Goal: Use online tool/utility: Utilize a website feature to perform a specific function

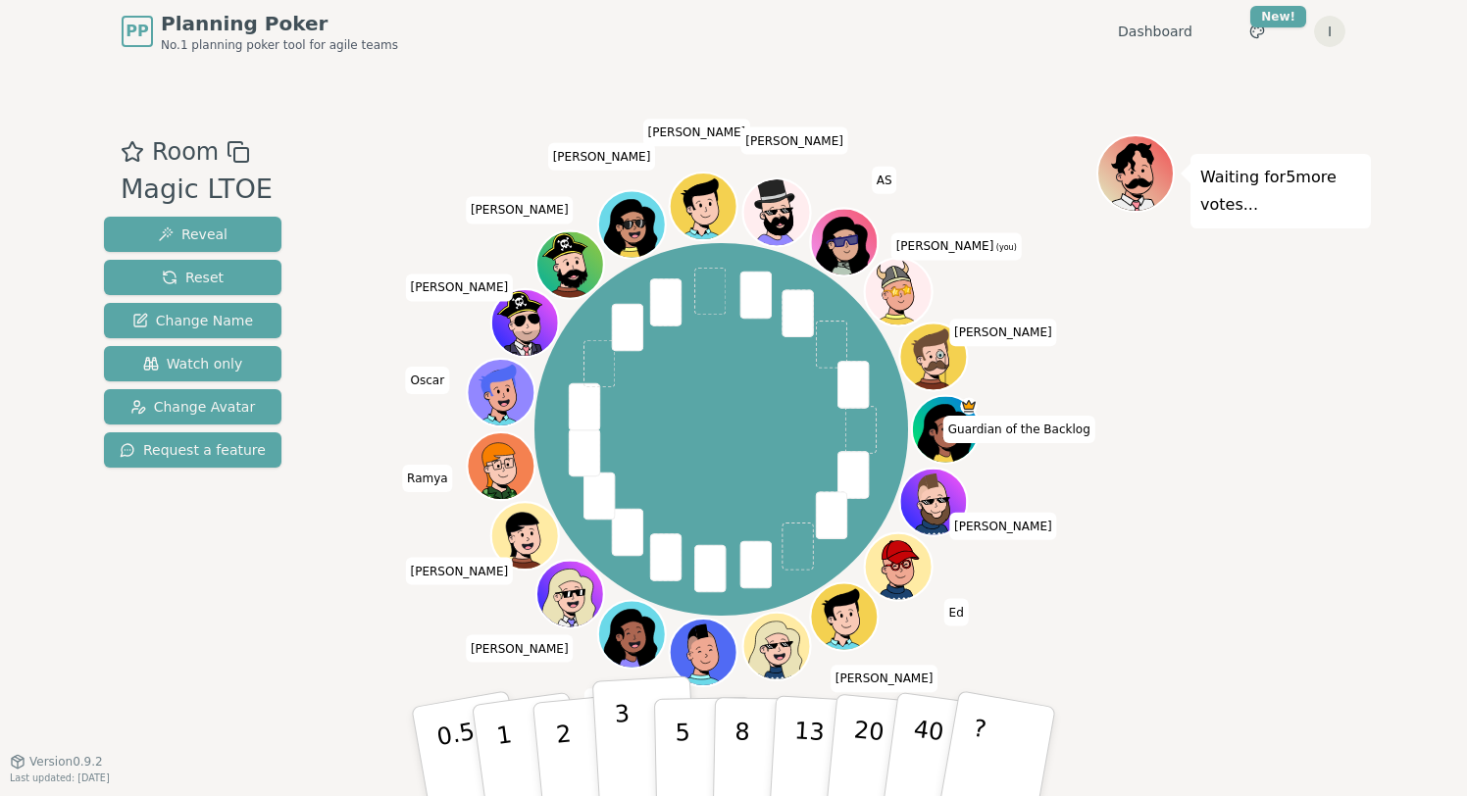
click at [629, 731] on button "3" at bounding box center [645, 752] width 107 height 153
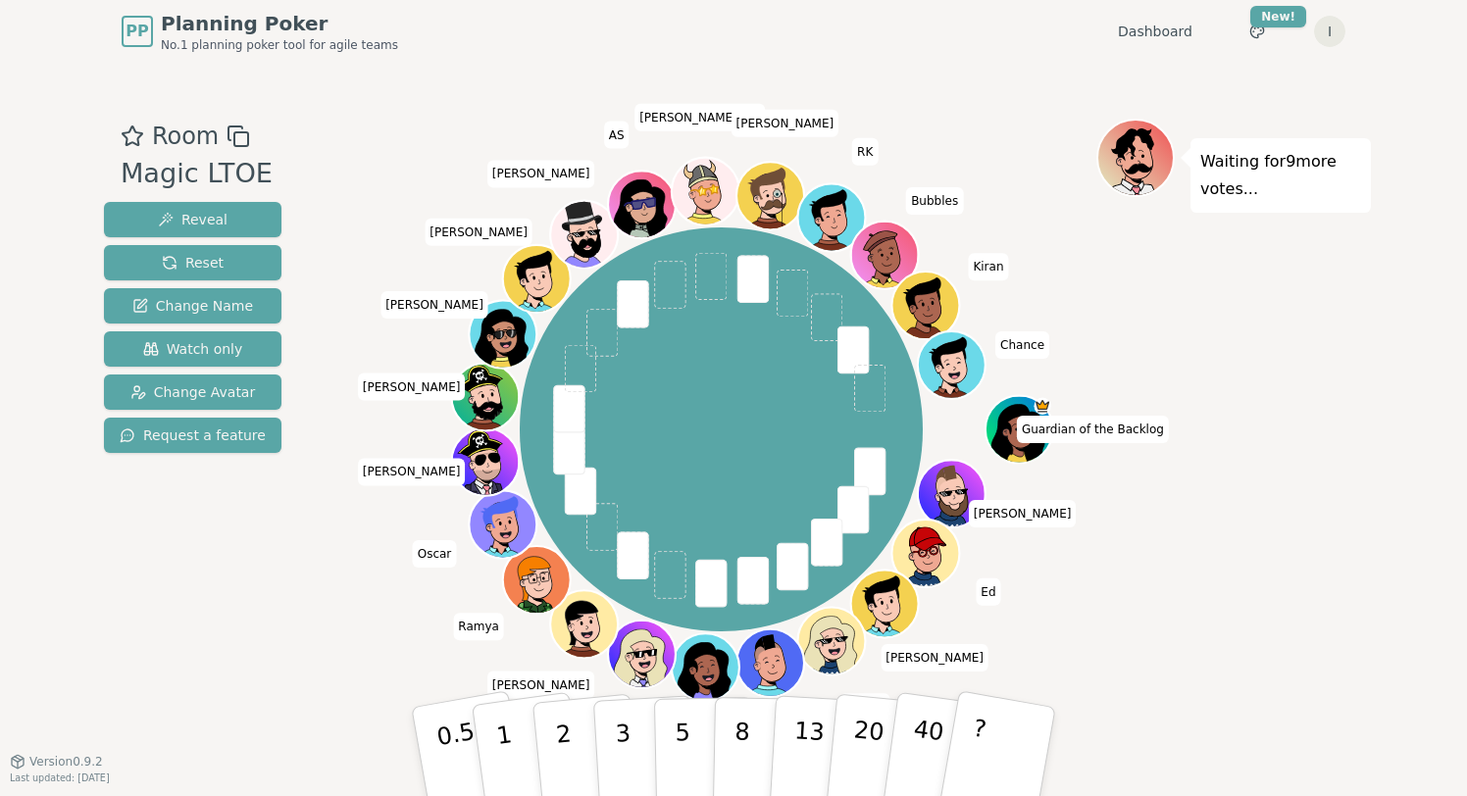
click at [382, 656] on div "Guardian of the Backlog [PERSON_NAME] [PERSON_NAME] [PERSON_NAME] Grei [PERSON_…" at bounding box center [721, 429] width 750 height 550
click at [563, 721] on p "2" at bounding box center [566, 754] width 26 height 107
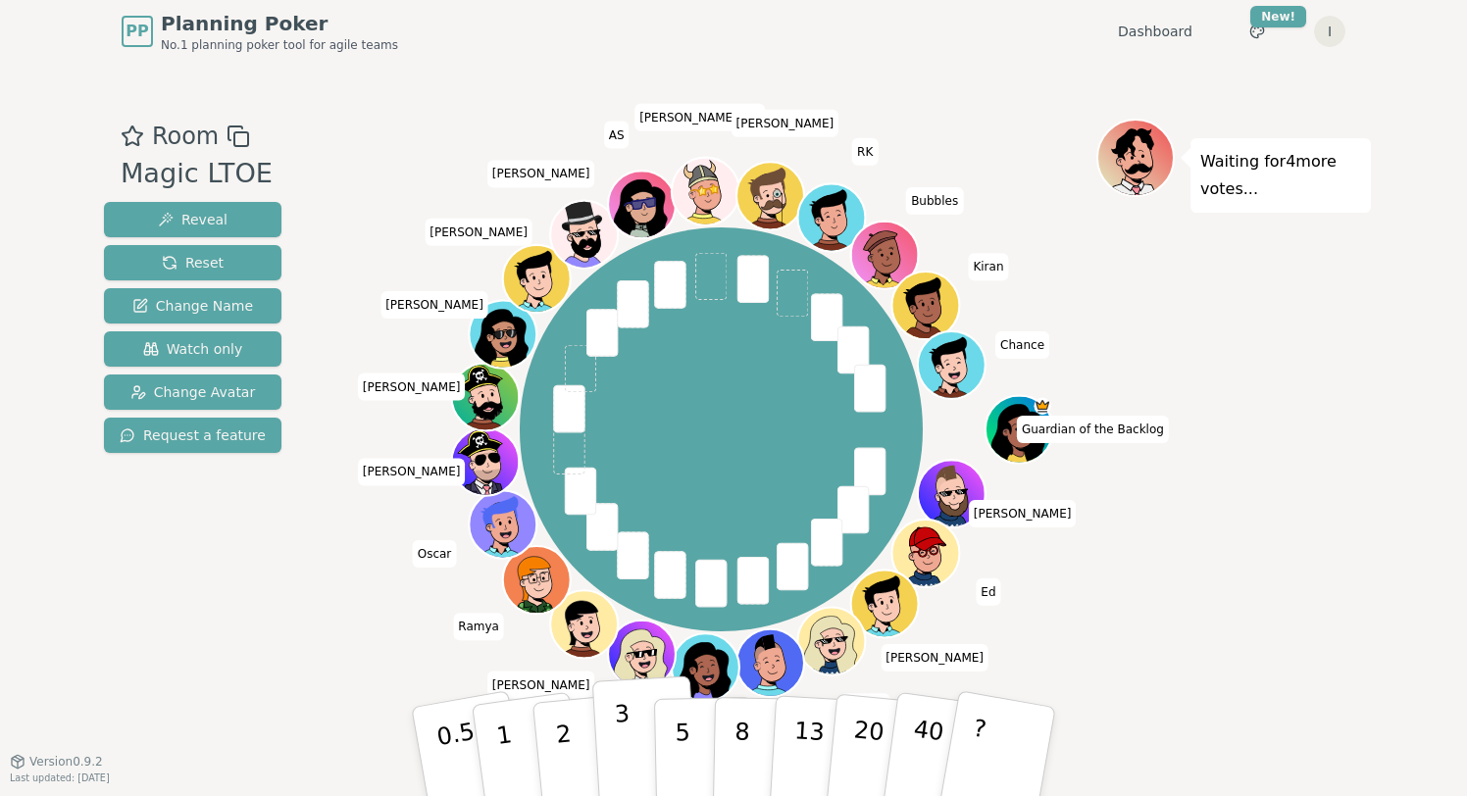
click at [614, 731] on button "3" at bounding box center [645, 752] width 107 height 153
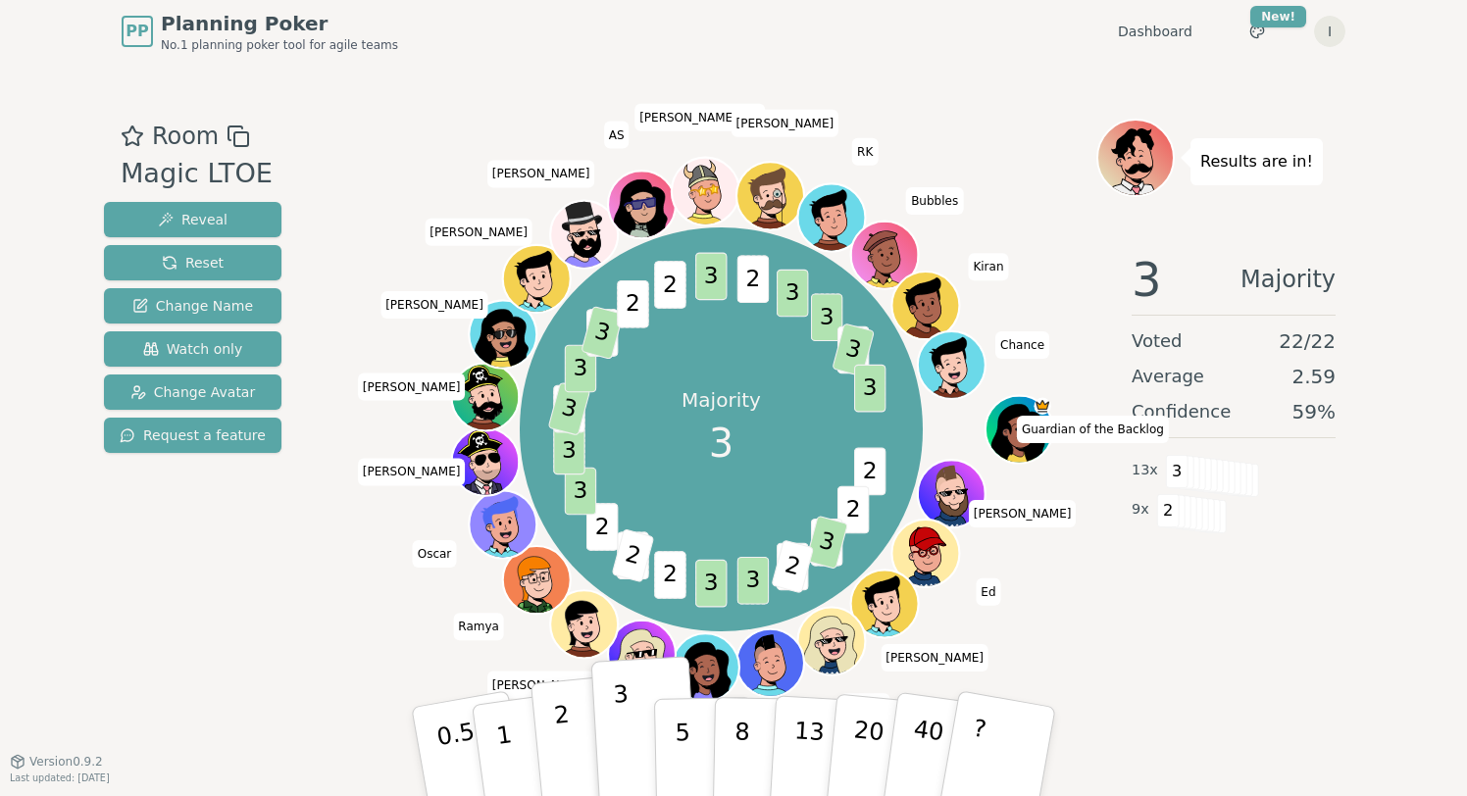
click at [571, 742] on button "2" at bounding box center [587, 753] width 112 height 156
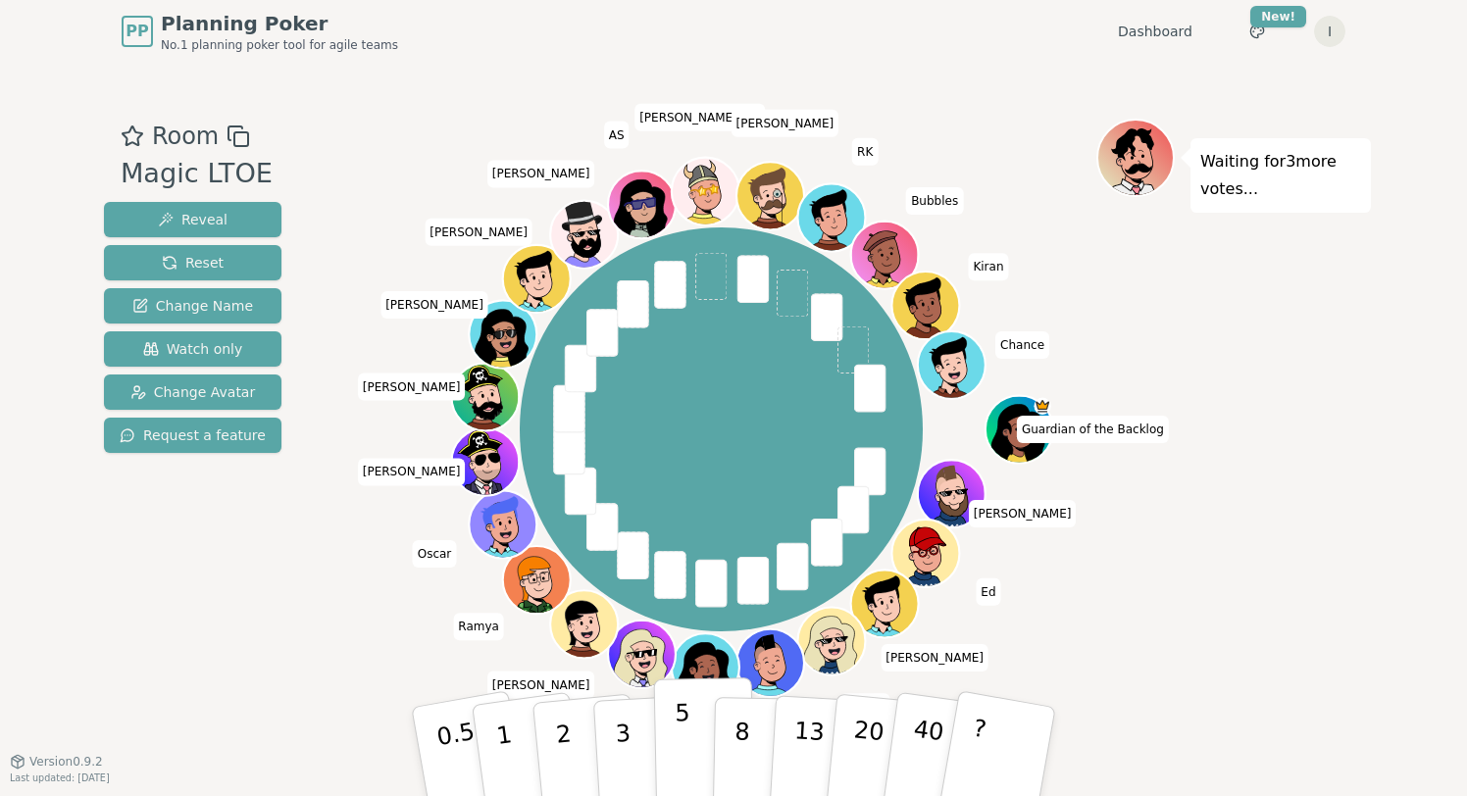
click at [695, 743] on button "5" at bounding box center [704, 752] width 101 height 149
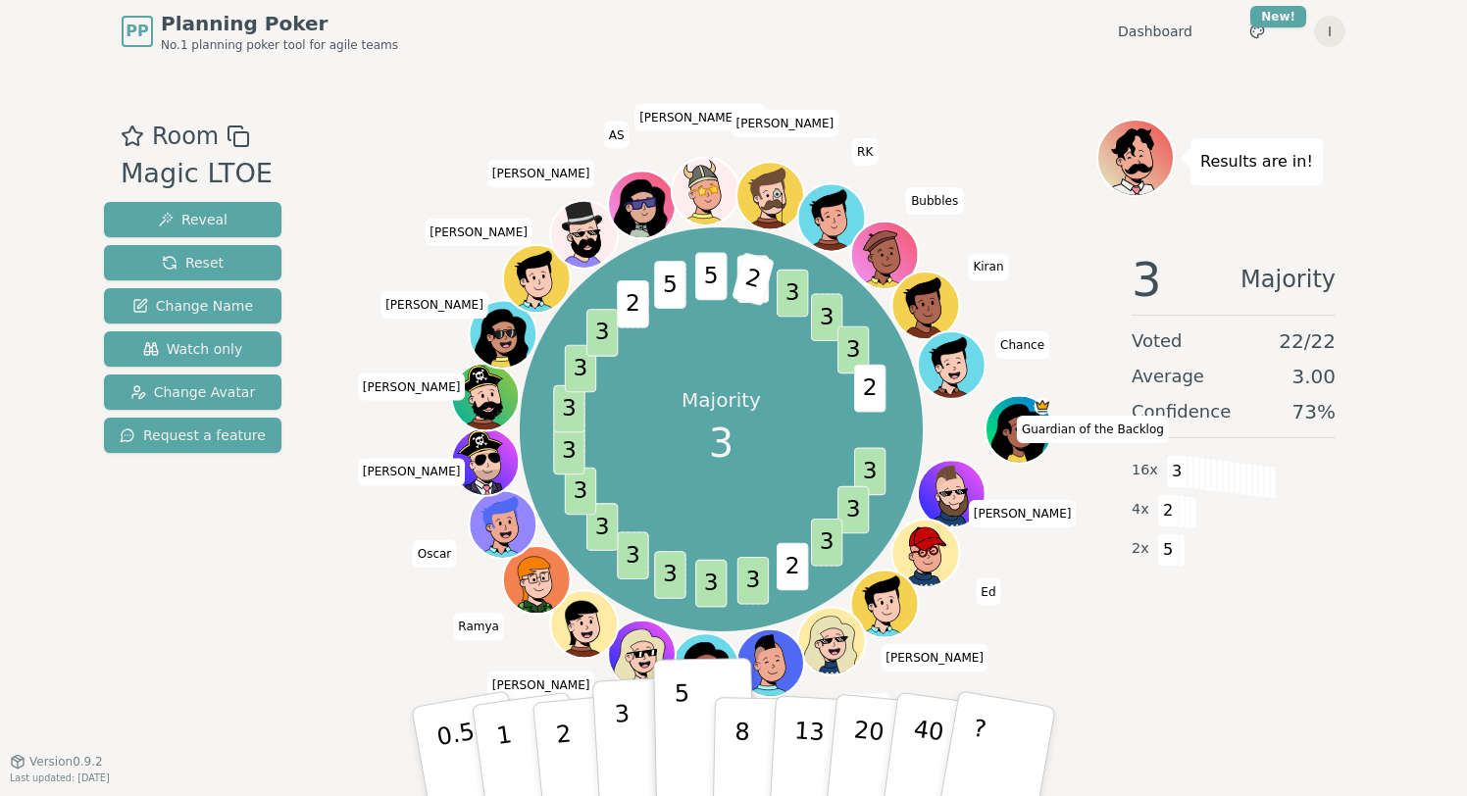
click at [618, 725] on p "3" at bounding box center [625, 753] width 22 height 107
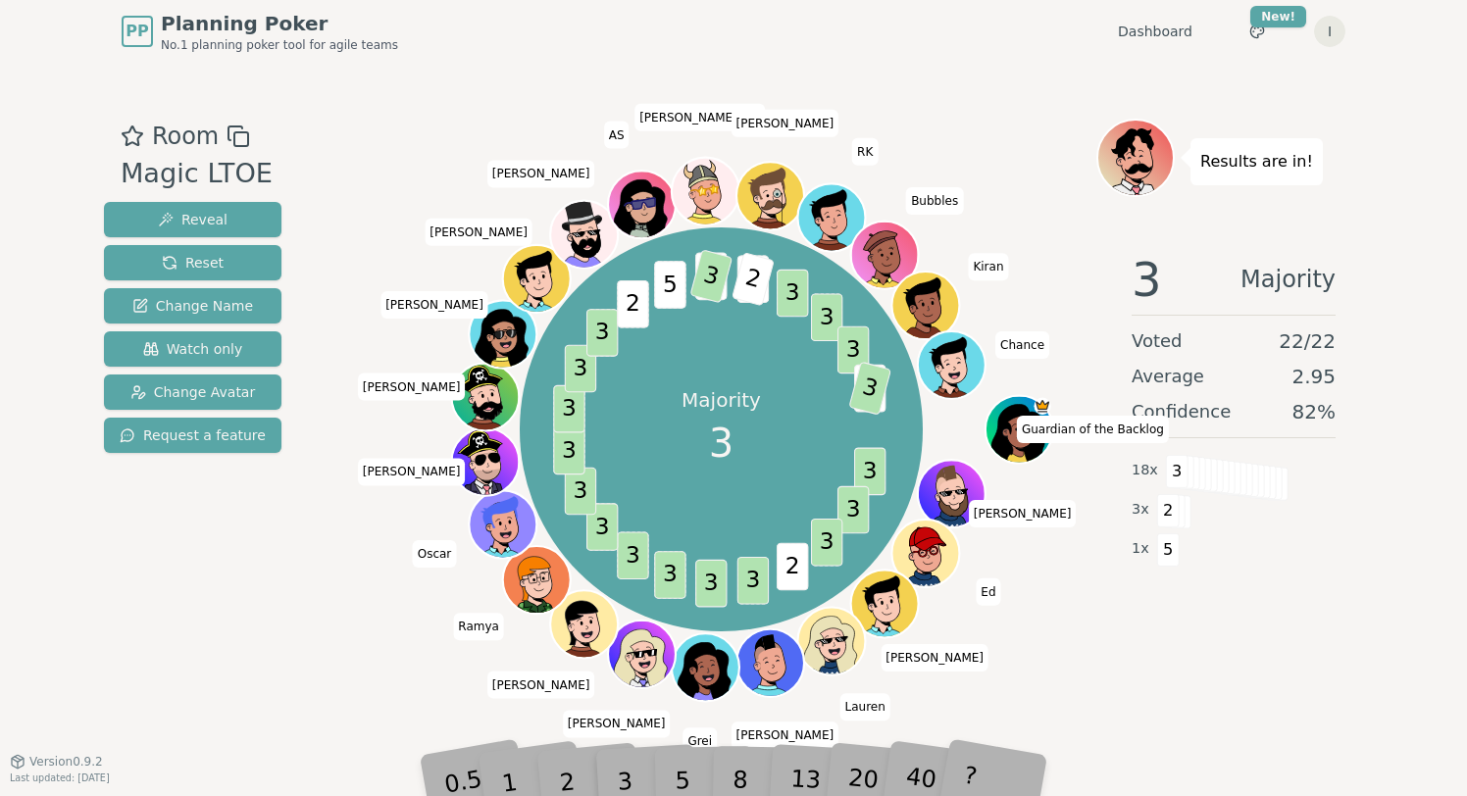
click at [623, 772] on div "3" at bounding box center [645, 752] width 63 height 72
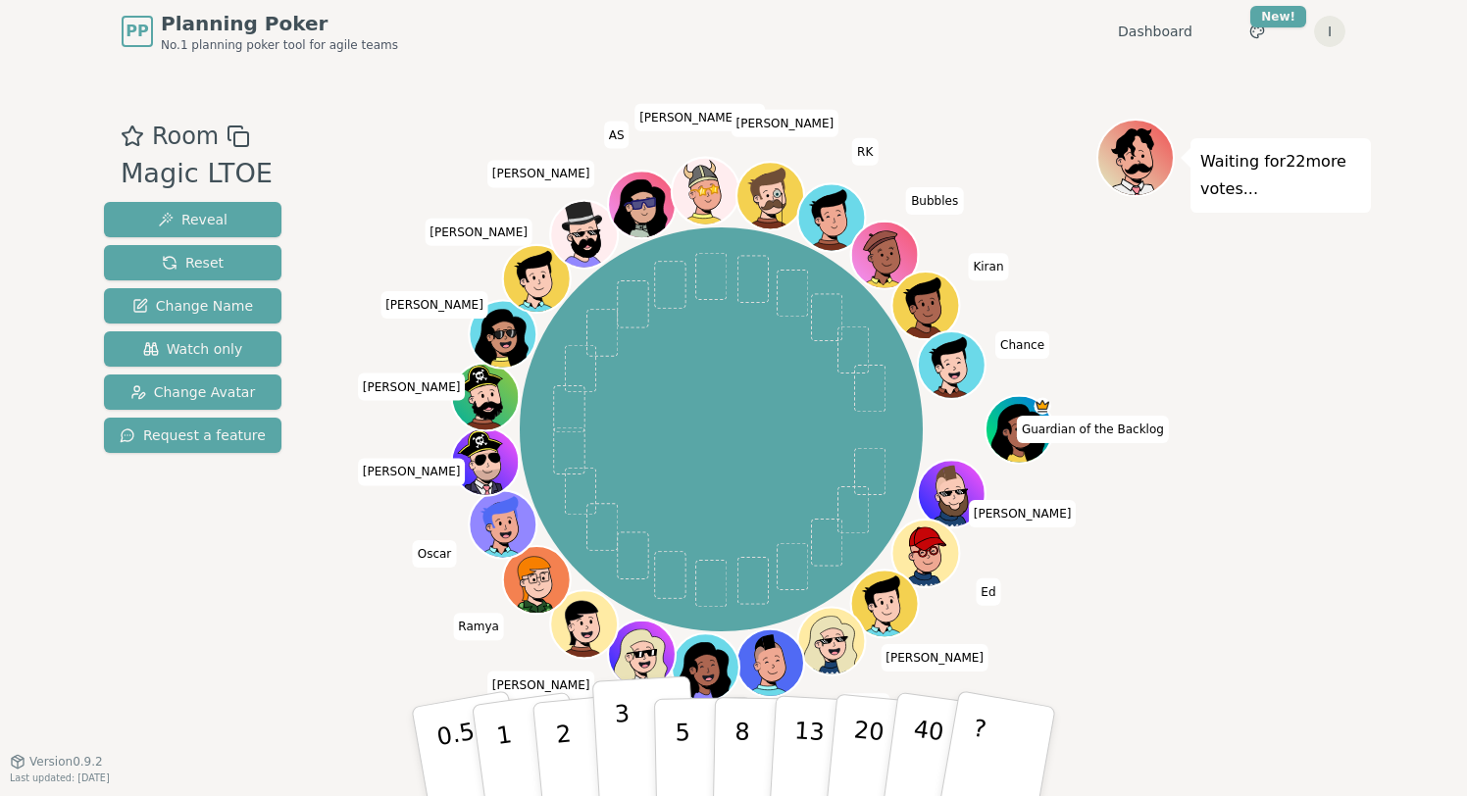
click at [605, 740] on button "3" at bounding box center [645, 752] width 107 height 153
click at [567, 740] on p "2" at bounding box center [566, 754] width 26 height 107
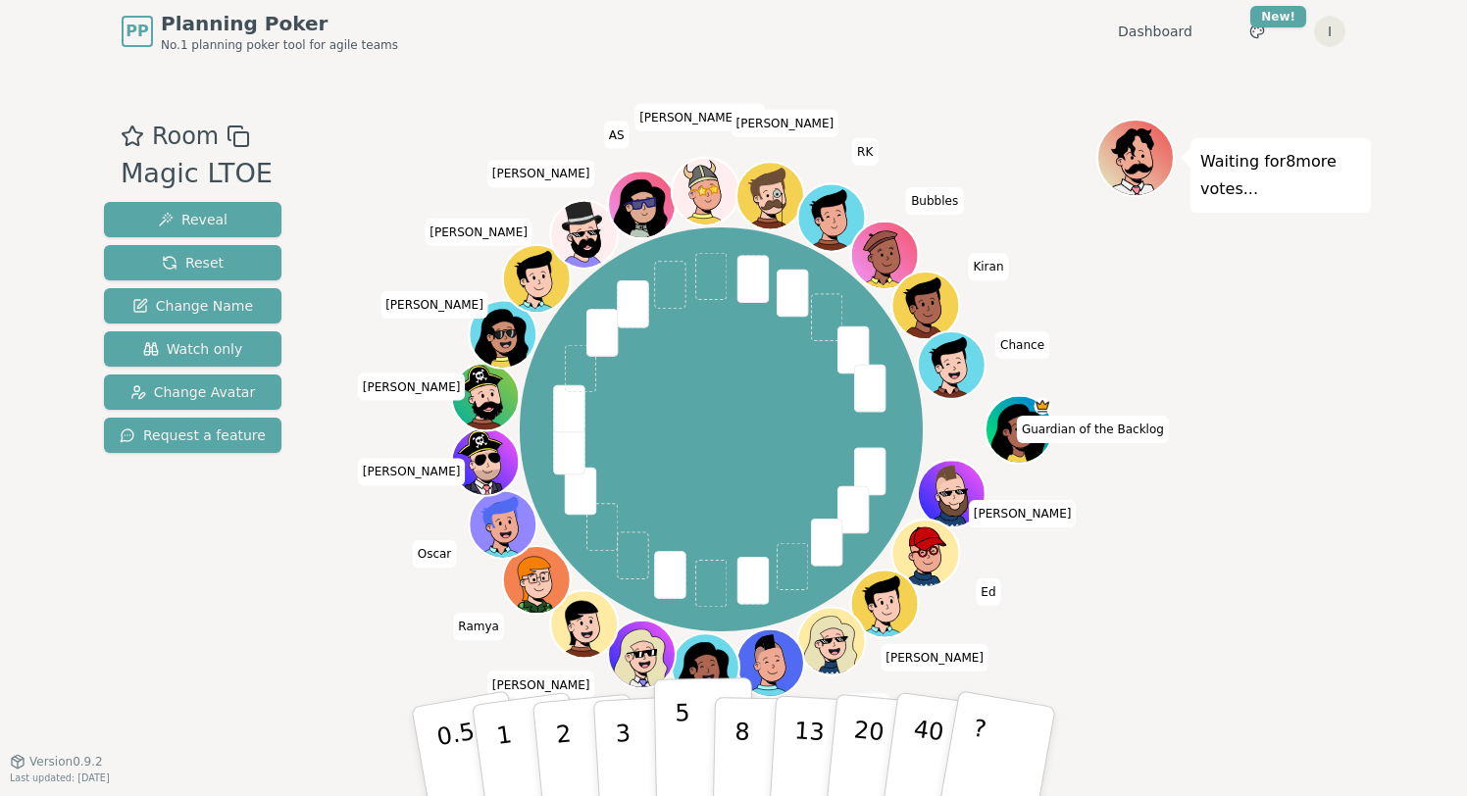
click at [676, 715] on p "5" at bounding box center [683, 752] width 17 height 106
